Goal: Book appointment/travel/reservation

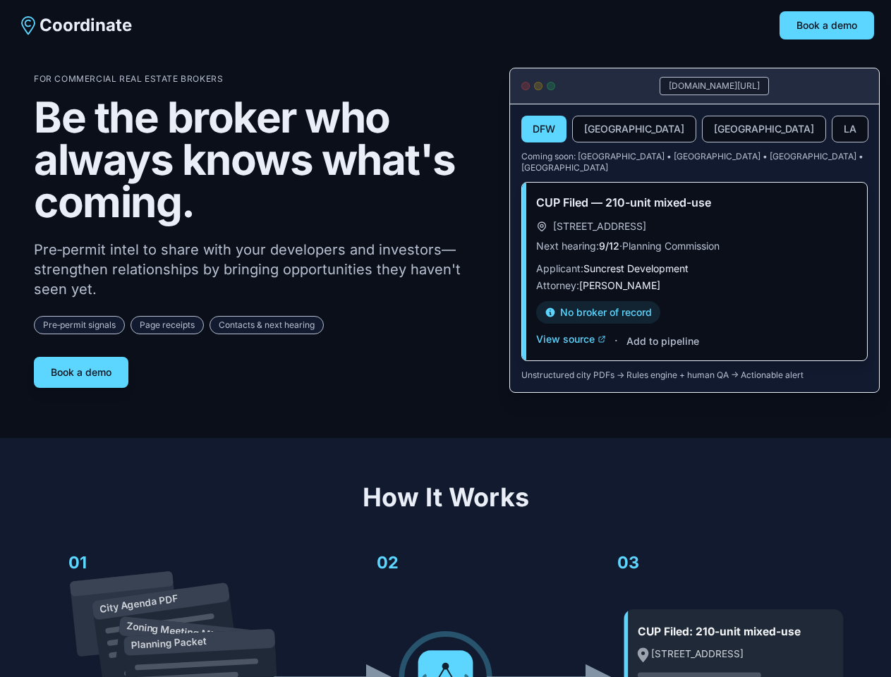
click at [445, 338] on div "For Commercial Real Estate Brokers Be the broker who always knows what's coming…" at bounding box center [260, 230] width 453 height 314
click at [826, 25] on button "Book a demo" at bounding box center [826, 25] width 94 height 28
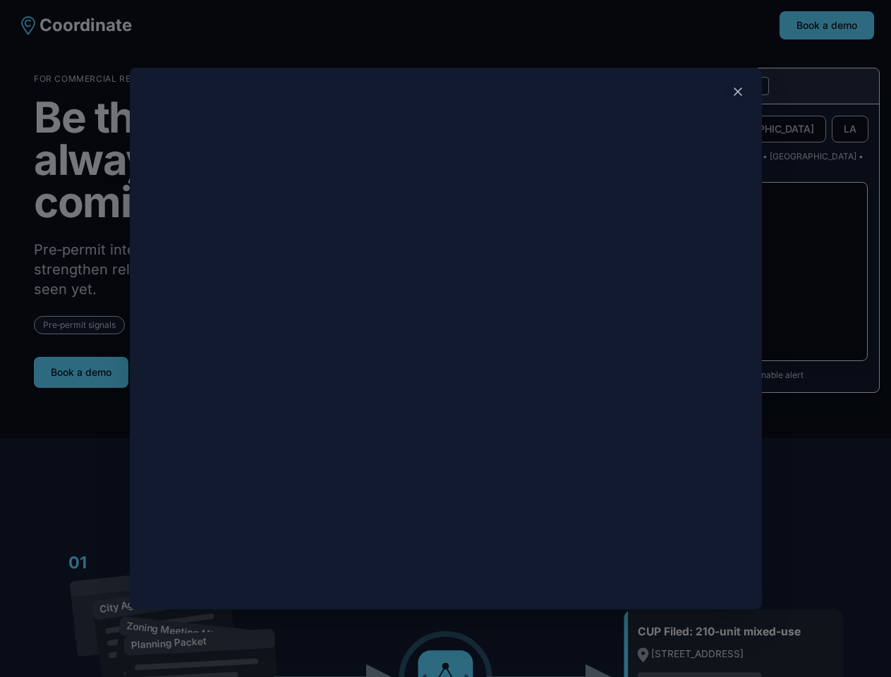
click at [81, 367] on div at bounding box center [445, 338] width 891 height 677
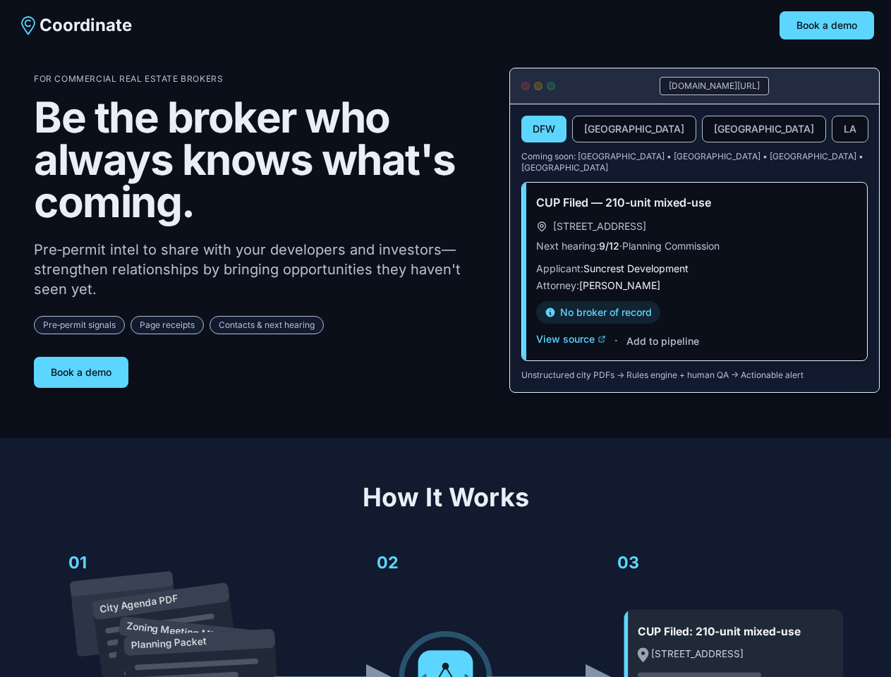
click at [544, 130] on button "DFW" at bounding box center [543, 129] width 45 height 27
click at [600, 130] on button "[GEOGRAPHIC_DATA]" at bounding box center [634, 129] width 124 height 27
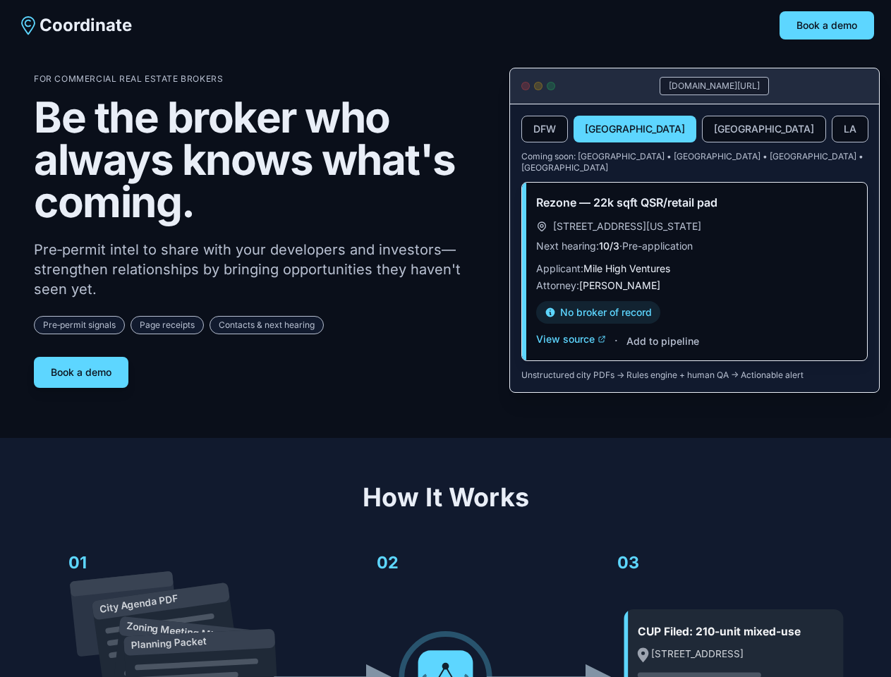
click at [702, 130] on button "[GEOGRAPHIC_DATA]" at bounding box center [764, 129] width 124 height 27
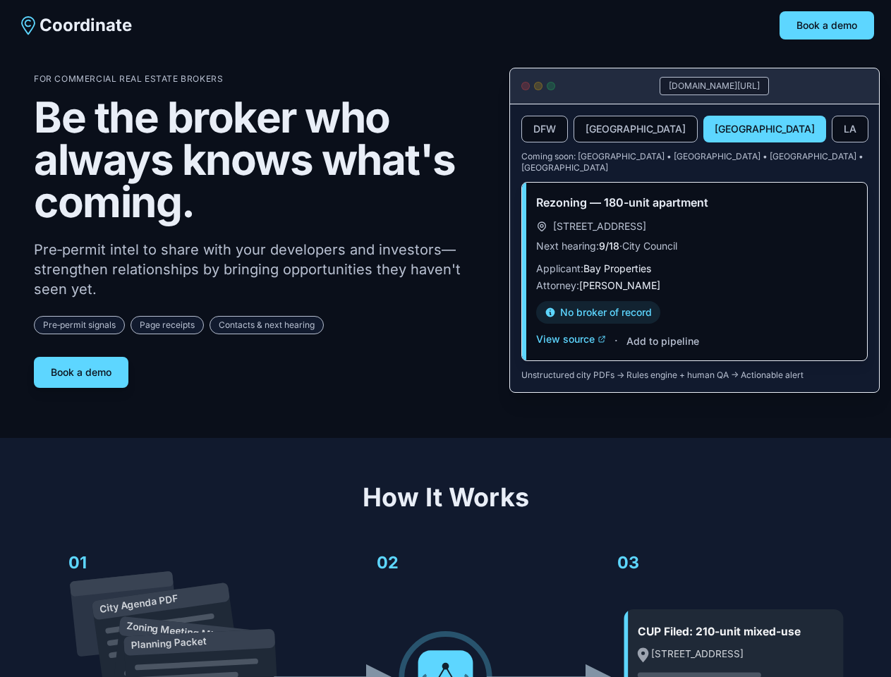
click at [831, 130] on button "LA" at bounding box center [849, 129] width 37 height 27
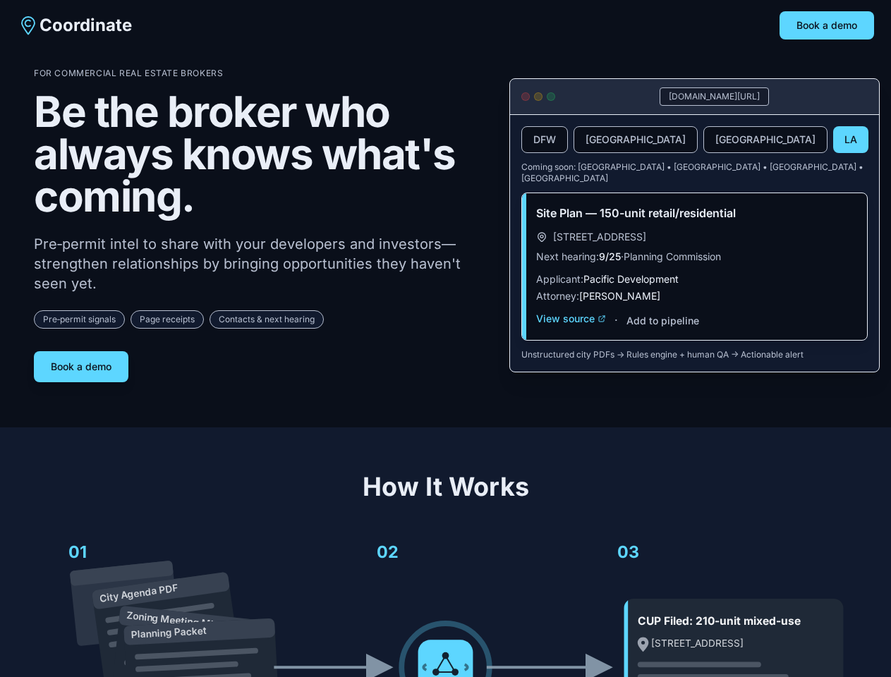
click at [570, 329] on div "Site Plan — 150-unit retail/residential [STREET_ADDRESS] Next hearing: 9/25 · P…" at bounding box center [694, 266] width 345 height 147
click at [661, 331] on div "Site Plan — 150-unit retail/residential [STREET_ADDRESS] Next hearing: 9/25 · P…" at bounding box center [694, 266] width 345 height 147
